Goal: Information Seeking & Learning: Learn about a topic

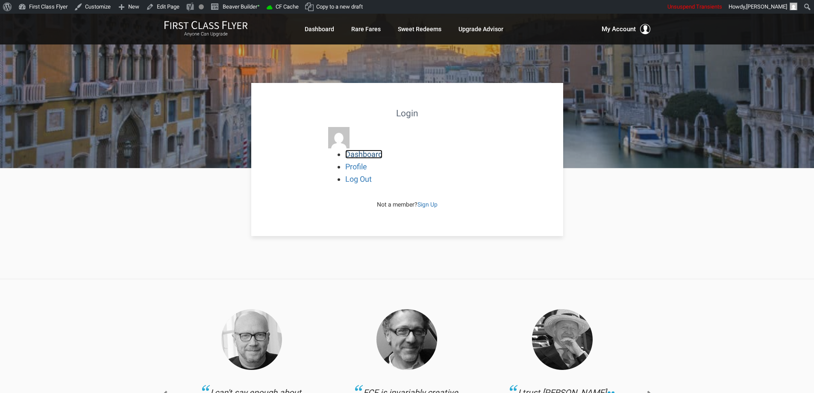
click at [355, 156] on link "Dashboard" at bounding box center [363, 154] width 37 height 9
click at [356, 168] on link "Profile" at bounding box center [356, 166] width 22 height 9
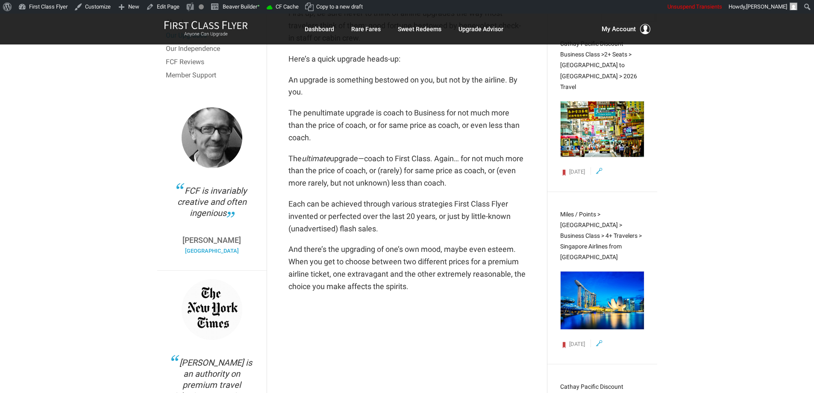
scroll to position [299, 0]
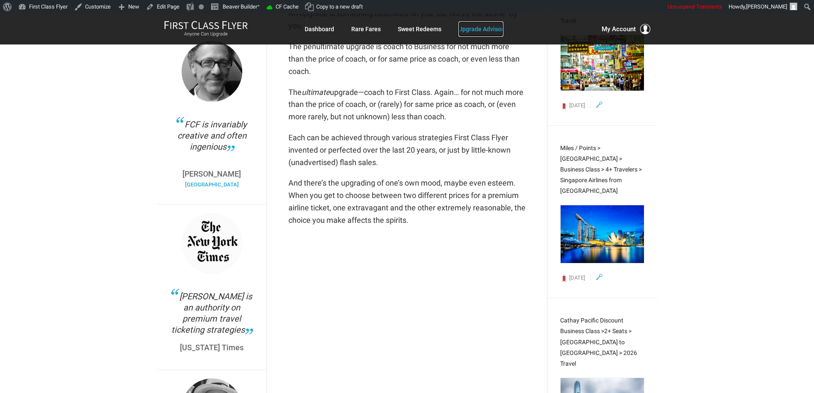
click at [466, 29] on link "Upgrade Advisor" at bounding box center [481, 28] width 45 height 15
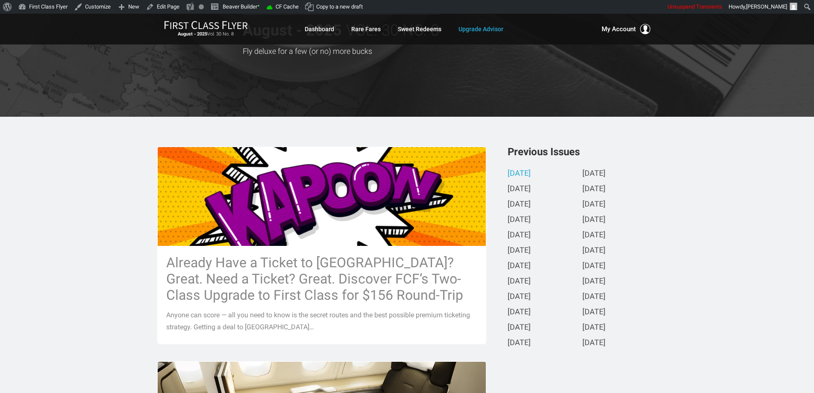
scroll to position [85, 0]
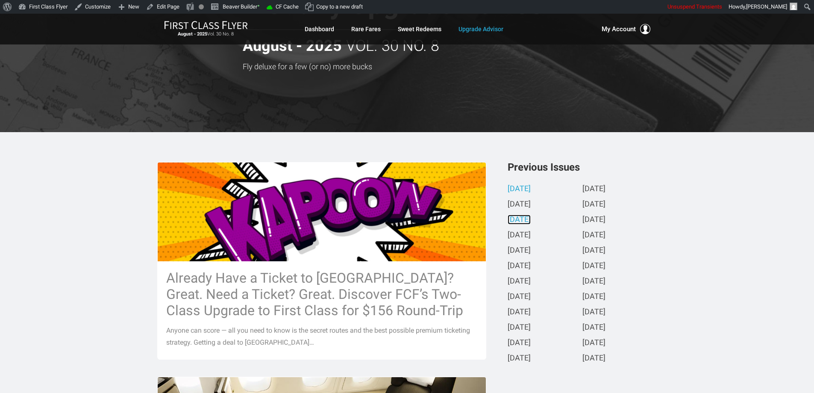
click at [519, 219] on link "June 2025" at bounding box center [519, 219] width 23 height 9
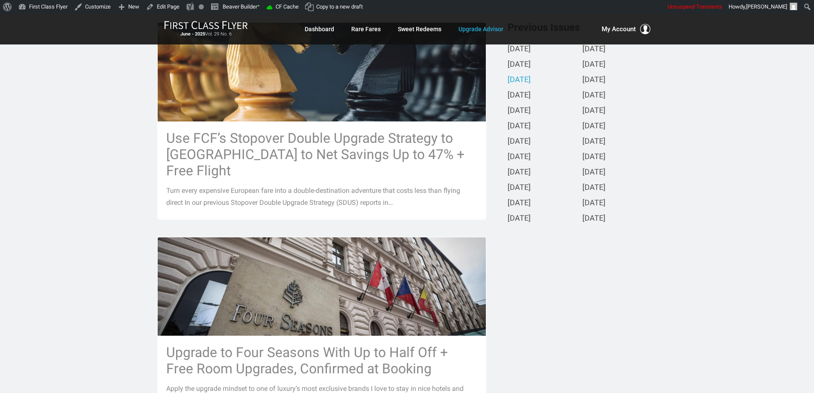
scroll to position [174, 0]
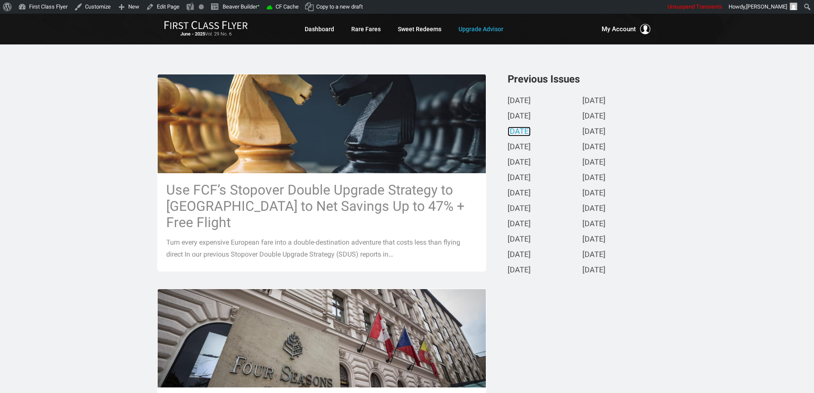
click at [511, 129] on link "June 2025" at bounding box center [519, 131] width 23 height 9
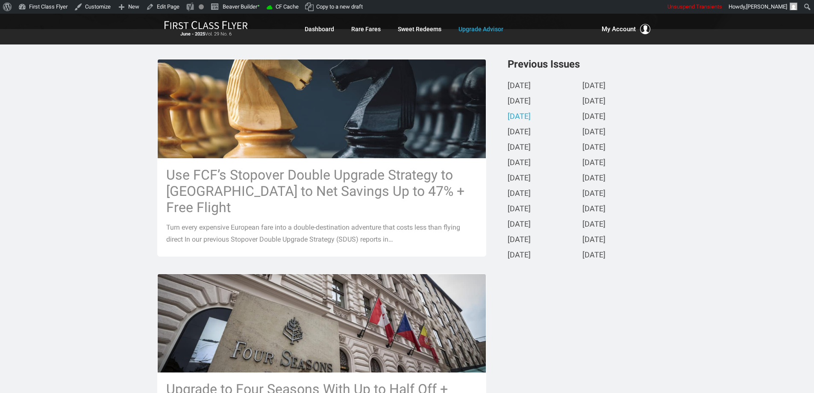
scroll to position [148, 0]
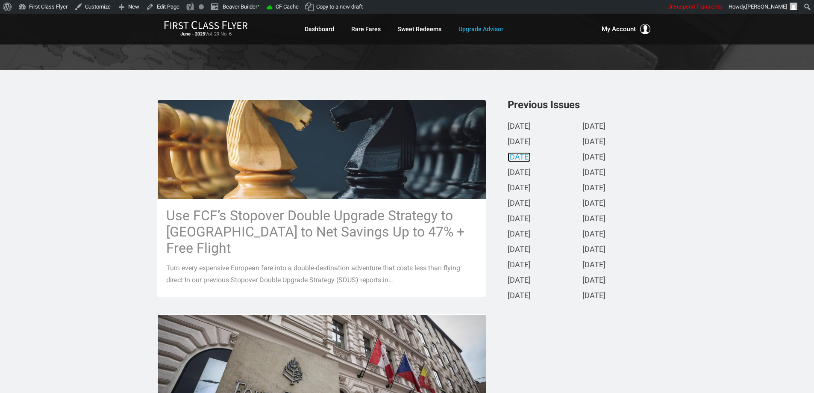
click at [519, 154] on link "June 2025" at bounding box center [519, 157] width 23 height 9
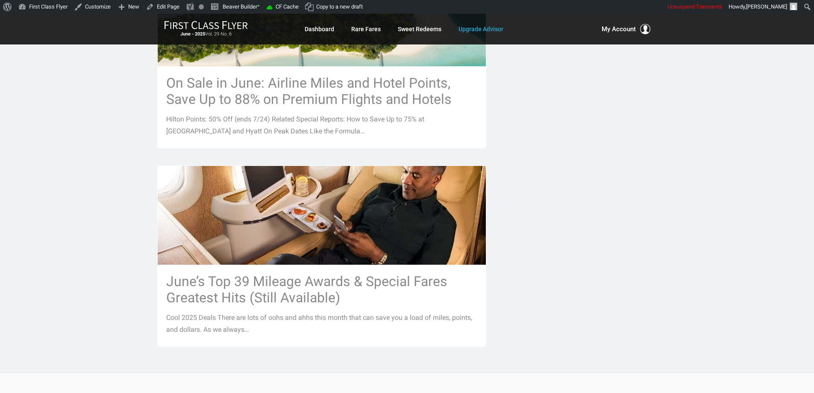
scroll to position [1153, 0]
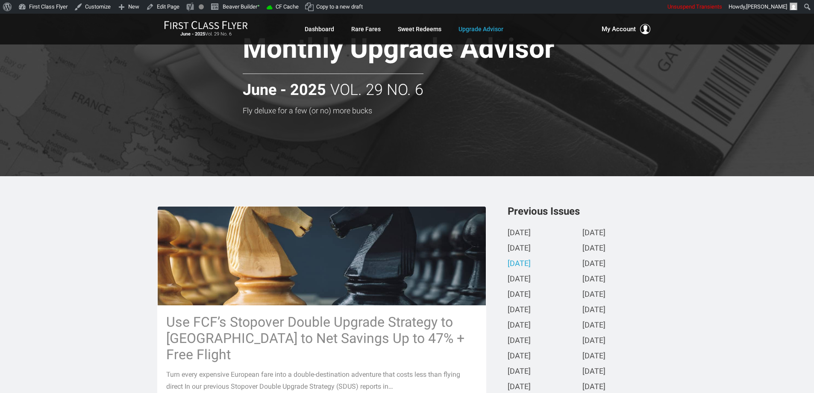
scroll to position [0, 0]
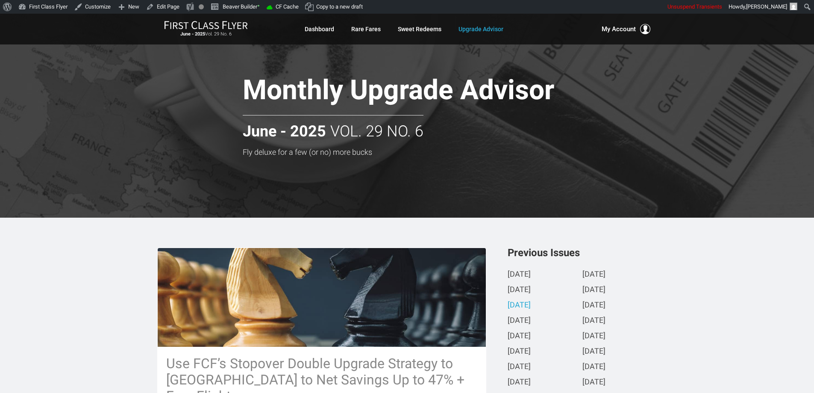
click at [350, 135] on h2 "June - 2025 Vol. 29 No. 6" at bounding box center [333, 127] width 181 height 25
click at [263, 155] on h3 "Fly deluxe for a few (or no) more bucks" at bounding box center [429, 152] width 372 height 9
click at [346, 97] on h1 "Monthly Upgrade Advisor" at bounding box center [429, 91] width 372 height 33
